Goal: Download file/media

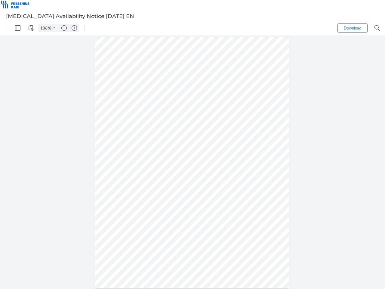
click at [18, 28] on img "Panel" at bounding box center [17, 27] width 5 height 5
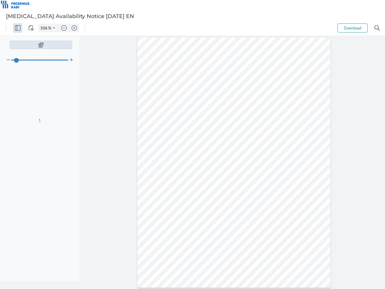
click at [31, 28] on img "View Controls" at bounding box center [30, 27] width 5 height 5
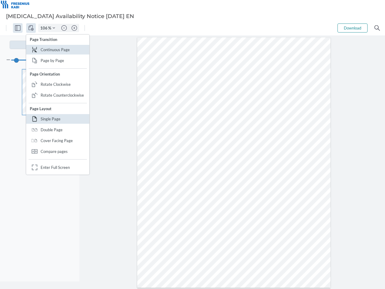
click at [45, 28] on input "106" at bounding box center [43, 27] width 10 height 5
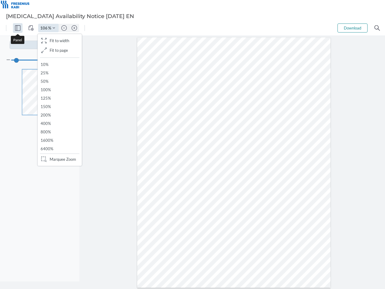
click at [54, 28] on img "Zoom Controls" at bounding box center [54, 28] width 2 height 2
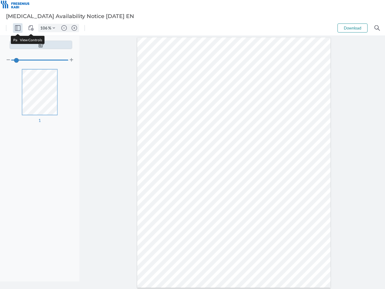
click at [64, 28] on img "Zoom out" at bounding box center [63, 27] width 5 height 5
click at [74, 28] on img "Zoom in" at bounding box center [74, 27] width 5 height 5
type input "106"
click at [352, 28] on button "Download" at bounding box center [352, 27] width 30 height 9
click at [377, 28] on img "Search" at bounding box center [376, 27] width 5 height 5
